Goal: Transaction & Acquisition: Book appointment/travel/reservation

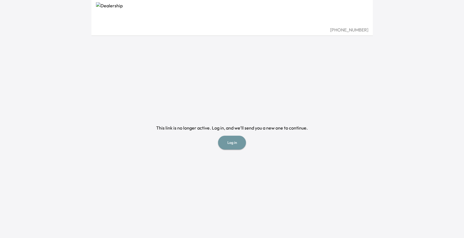
click at [232, 150] on button "Log in" at bounding box center [232, 143] width 28 height 14
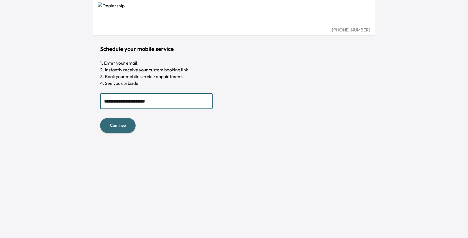
type input "**********"
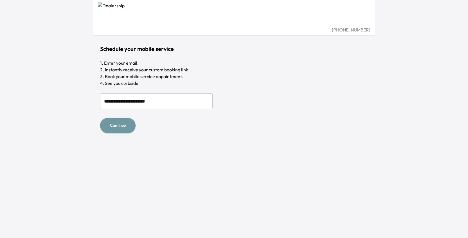
click at [116, 133] on button "Continue" at bounding box center [117, 125] width 35 height 15
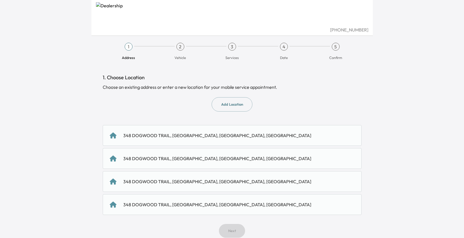
click at [204, 139] on div "348 DOGWOOD TRAIL, [GEOGRAPHIC_DATA], [GEOGRAPHIC_DATA], [GEOGRAPHIC_DATA]" at bounding box center [217, 135] width 188 height 7
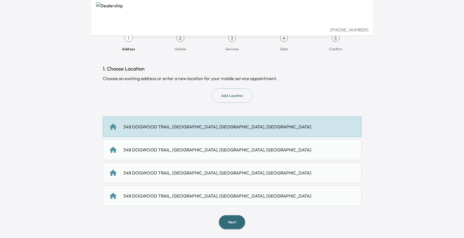
scroll to position [69, 0]
click at [236, 222] on button "Next" at bounding box center [232, 223] width 26 height 14
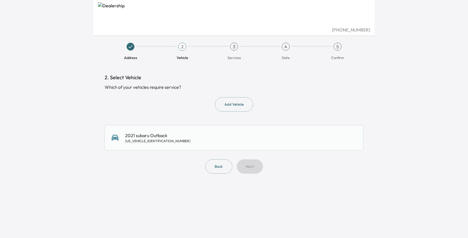
click at [186, 144] on div "2021 subaru Outback 4S4BTGPD8M3161231" at bounding box center [234, 137] width 245 height 11
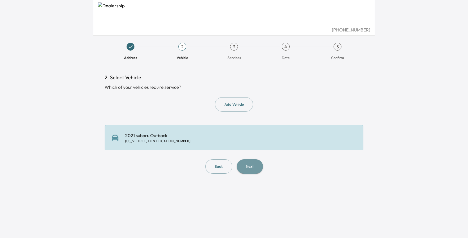
click at [254, 174] on button "Next" at bounding box center [250, 167] width 26 height 14
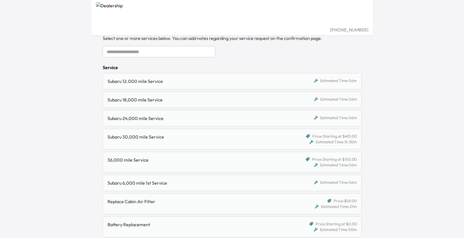
scroll to position [52, 0]
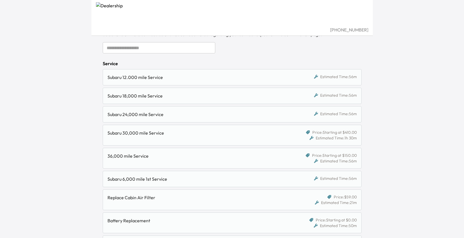
click at [171, 118] on div "Subaru 24,000 mile Service" at bounding box center [199, 114] width 183 height 7
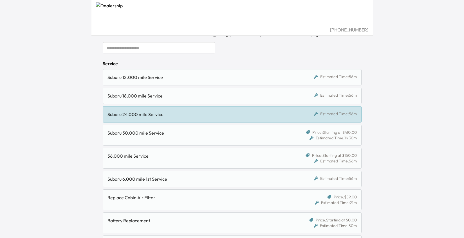
scroll to position [47, 0]
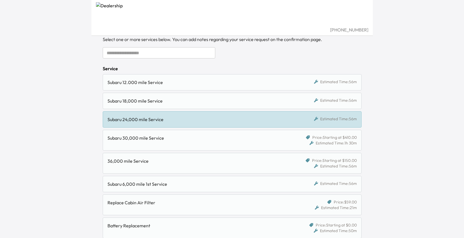
click at [183, 104] on div "Subaru 18,000 mile Service" at bounding box center [199, 101] width 183 height 7
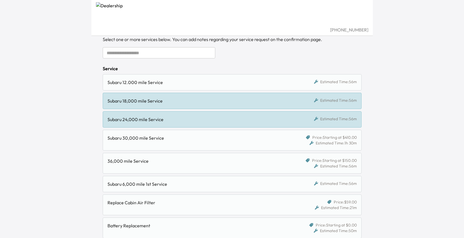
click at [176, 123] on div "Subaru 24,000 mile Service" at bounding box center [199, 119] width 183 height 7
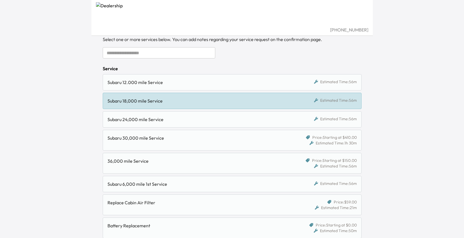
click at [204, 123] on div "Subaru 24,000 mile Service" at bounding box center [199, 119] width 183 height 7
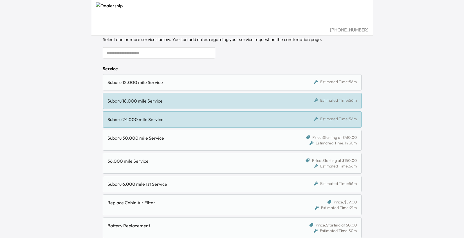
click at [212, 109] on div "Subaru 18,000 mile Service Estimated Time: 56m" at bounding box center [232, 101] width 259 height 16
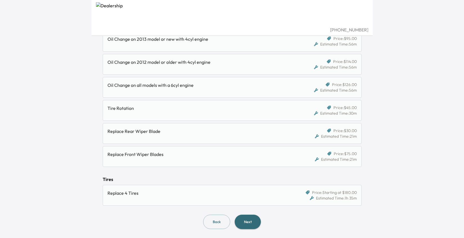
scroll to position [463, 0]
click at [256, 219] on button "Next" at bounding box center [248, 222] width 26 height 14
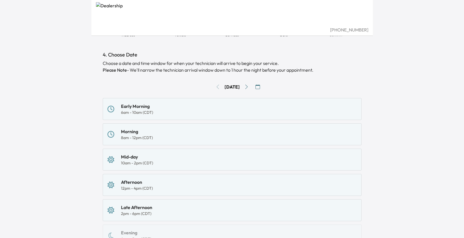
scroll to position [27, 0]
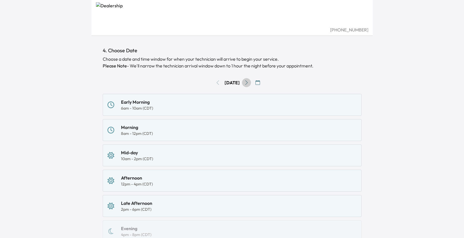
click at [251, 87] on button "Go to next day" at bounding box center [246, 82] width 9 height 9
click at [249, 85] on icon "Go to next day" at bounding box center [246, 83] width 5 height 5
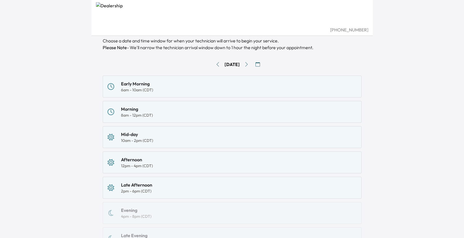
scroll to position [47, 0]
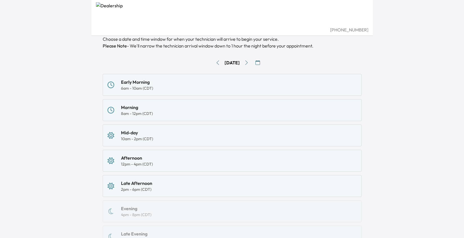
click at [186, 142] on div "Mid-day 10am - 2pm (CDT)" at bounding box center [232, 136] width 249 height 12
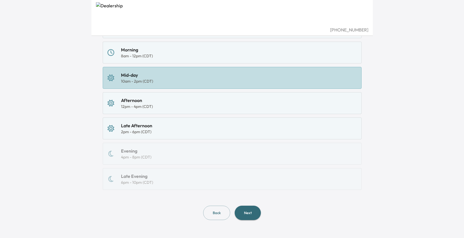
scroll to position [195, 0]
click at [253, 214] on button "Next" at bounding box center [248, 213] width 26 height 14
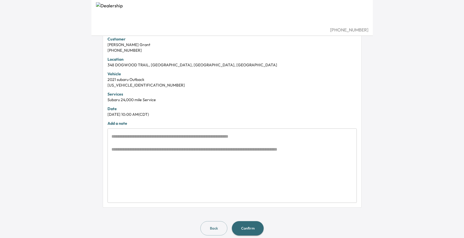
scroll to position [126, 0]
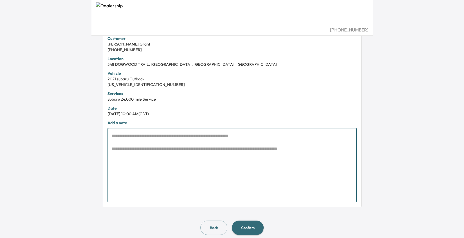
click at [149, 198] on textarea at bounding box center [232, 165] width 242 height 65
type textarea "*"
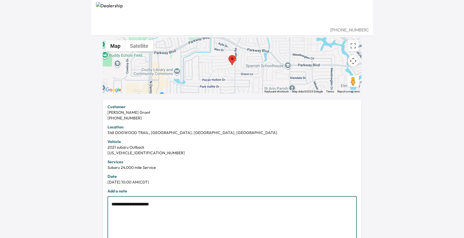
scroll to position [57, 0]
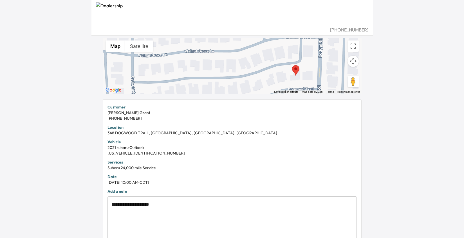
drag, startPoint x: 315, startPoint y: 79, endPoint x: 312, endPoint y: 98, distance: 18.8
click at [312, 94] on div at bounding box center [232, 66] width 259 height 56
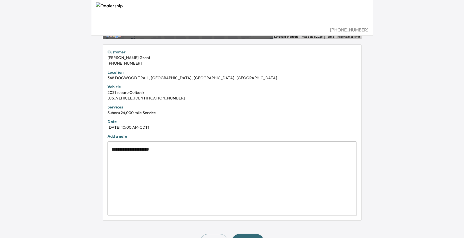
scroll to position [124, 0]
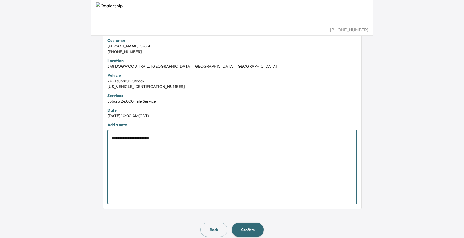
click at [182, 200] on textarea "**********" at bounding box center [228, 167] width 234 height 65
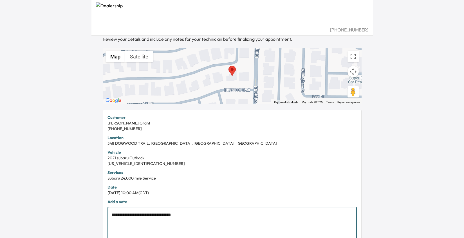
scroll to position [48, 0]
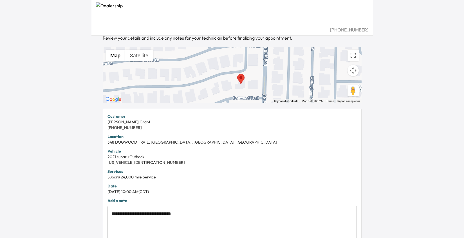
drag, startPoint x: 245, startPoint y: 90, endPoint x: 254, endPoint y: 100, distance: 13.2
click at [254, 100] on div at bounding box center [232, 75] width 259 height 56
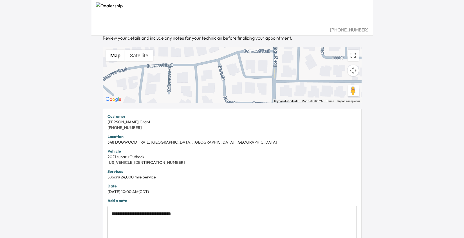
drag, startPoint x: 262, startPoint y: 131, endPoint x: 273, endPoint y: 82, distance: 50.2
click at [273, 82] on div at bounding box center [232, 75] width 259 height 56
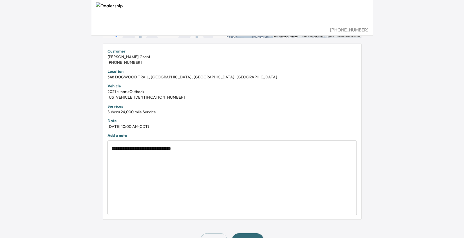
scroll to position [115, 0]
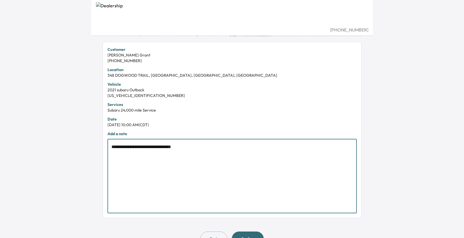
click at [211, 208] on textarea "**********" at bounding box center [228, 176] width 234 height 65
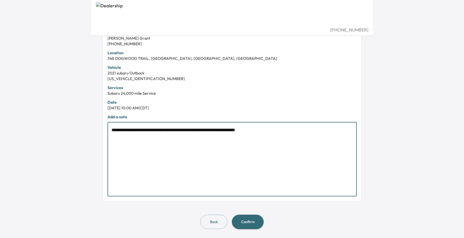
scroll to position [205, 0]
type textarea "**********"
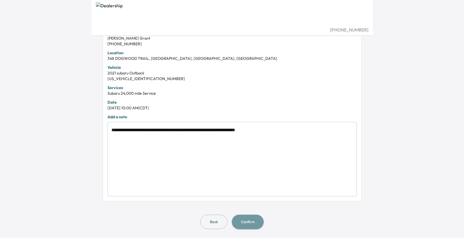
click at [255, 219] on button "Confirm" at bounding box center [248, 222] width 32 height 14
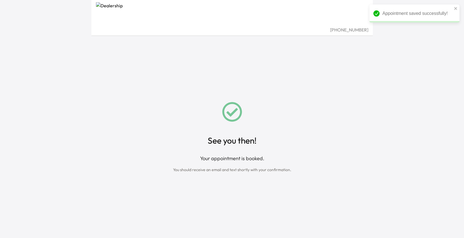
scroll to position [9, 0]
